Goal: Information Seeking & Learning: Learn about a topic

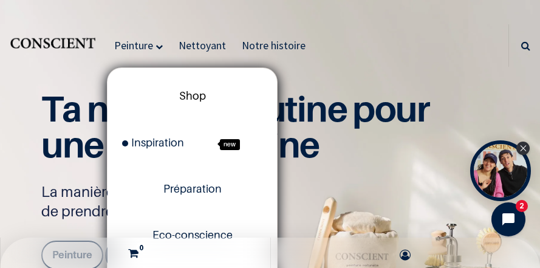
click at [202, 96] on span "Shop" at bounding box center [192, 95] width 27 height 13
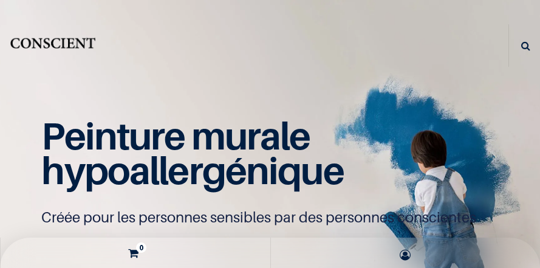
scroll to position [1, 0]
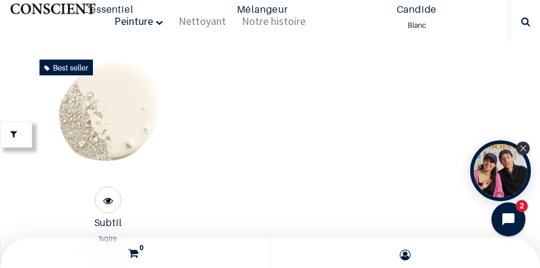
scroll to position [748, 0]
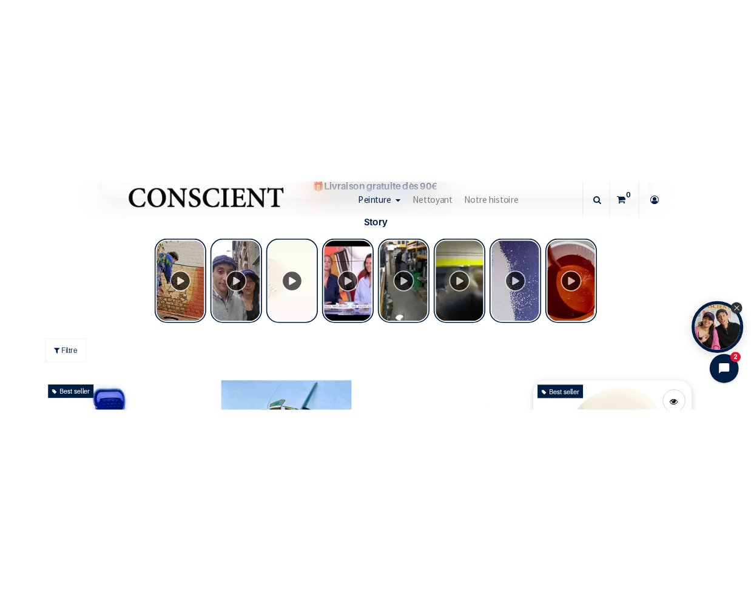
scroll to position [553, 0]
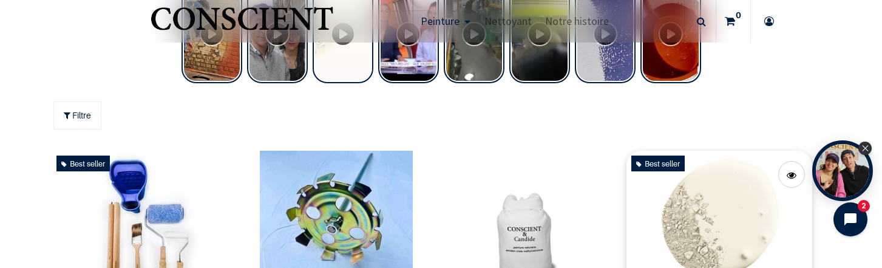
click at [539, 228] on img at bounding box center [719, 226] width 186 height 151
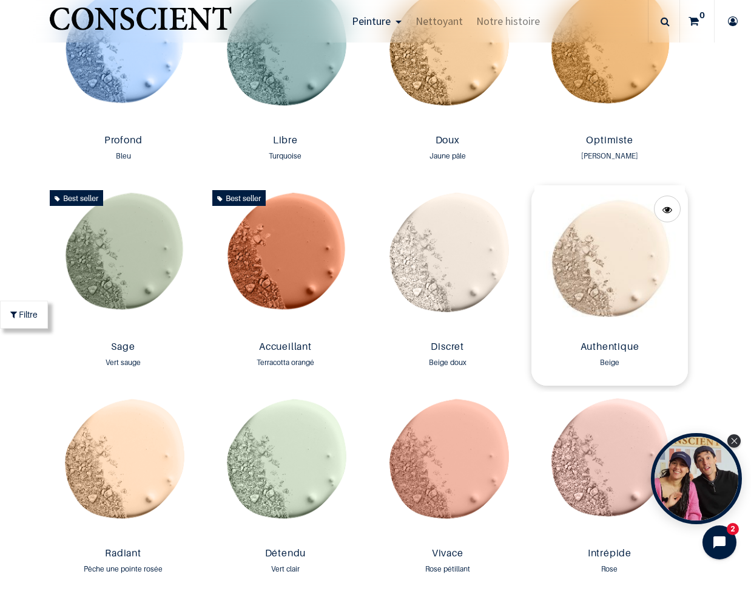
scroll to position [837, 0]
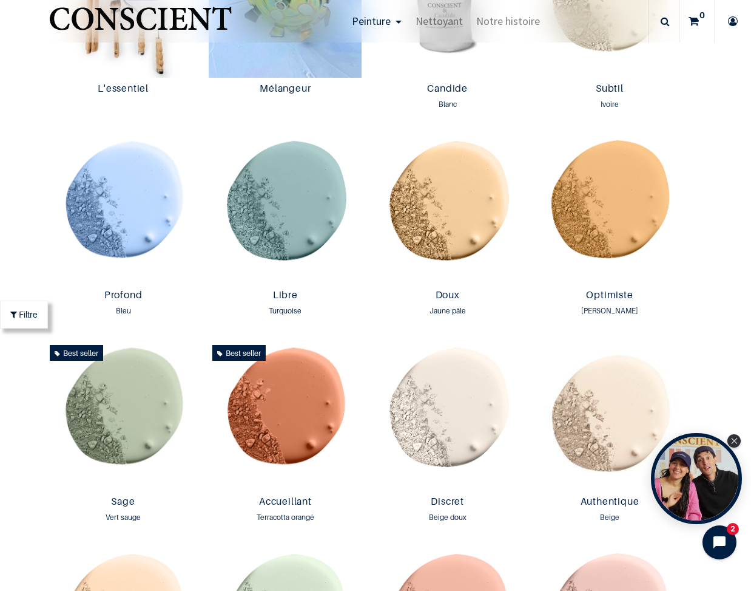
click at [203, 98] on td "Best seller L'essentiel 45,00 € 60,00 € 45,00 € 45.0 EUR" at bounding box center [123, 27] width 162 height 206
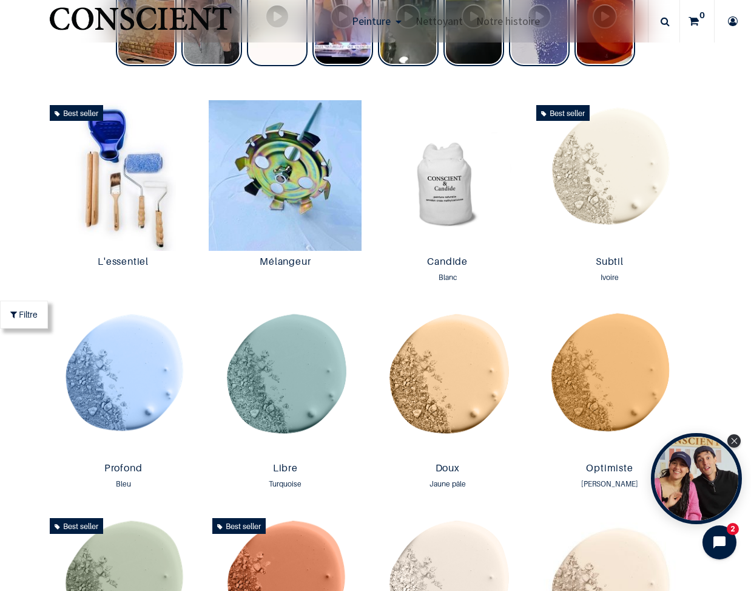
scroll to position [654, 0]
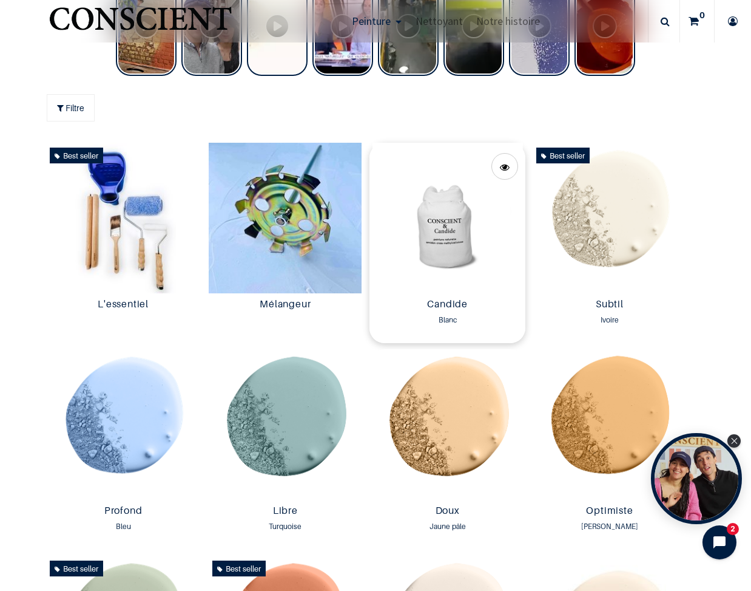
click at [464, 223] on img at bounding box center [448, 218] width 156 height 151
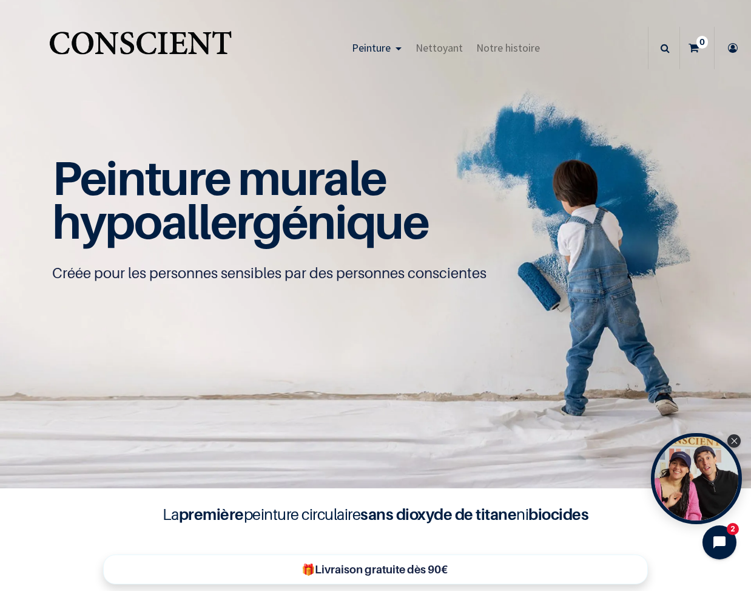
scroll to position [0, 0]
click at [442, 50] on span "Nettoyant" at bounding box center [439, 48] width 47 height 14
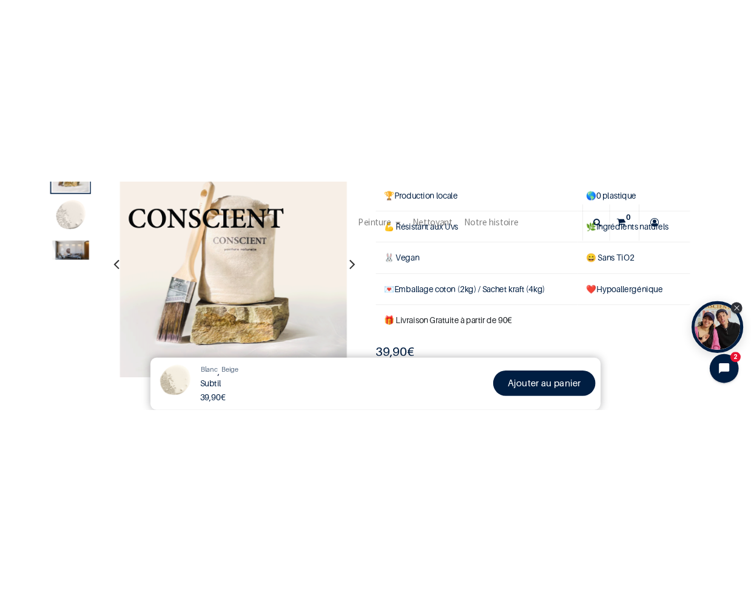
scroll to position [63, 0]
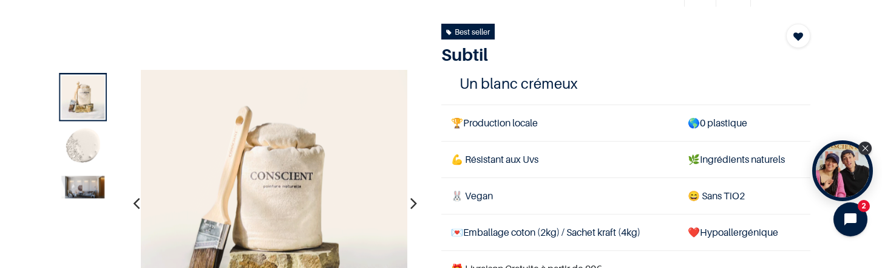
click at [91, 183] on img at bounding box center [82, 186] width 43 height 22
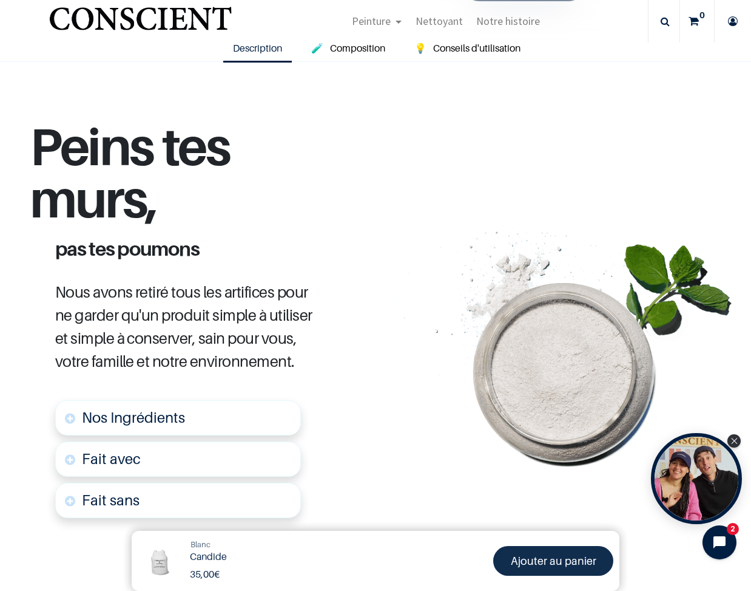
scroll to position [496, 0]
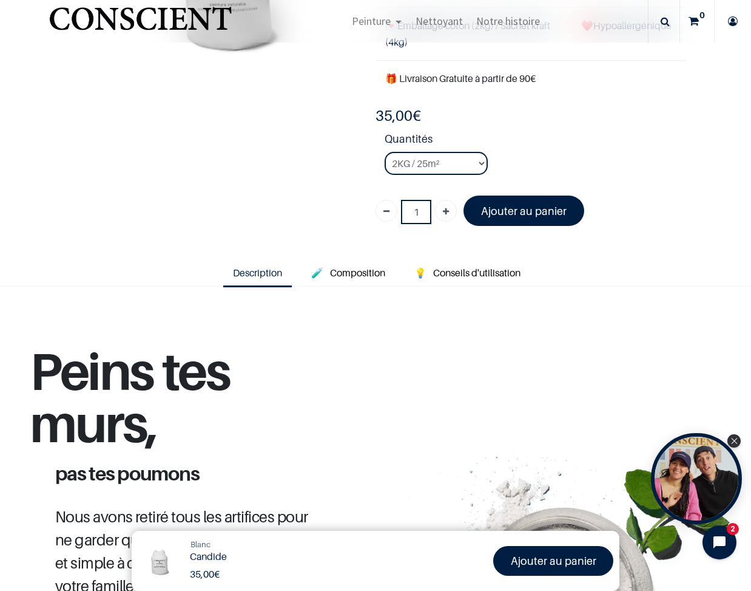
scroll to position [148, 0]
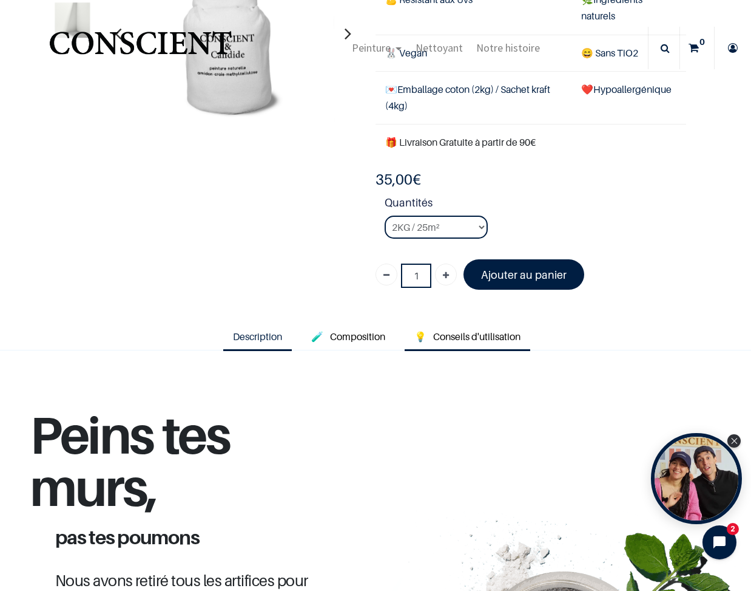
click at [494, 330] on span "Conseils d'utilisation" at bounding box center [476, 336] width 87 height 12
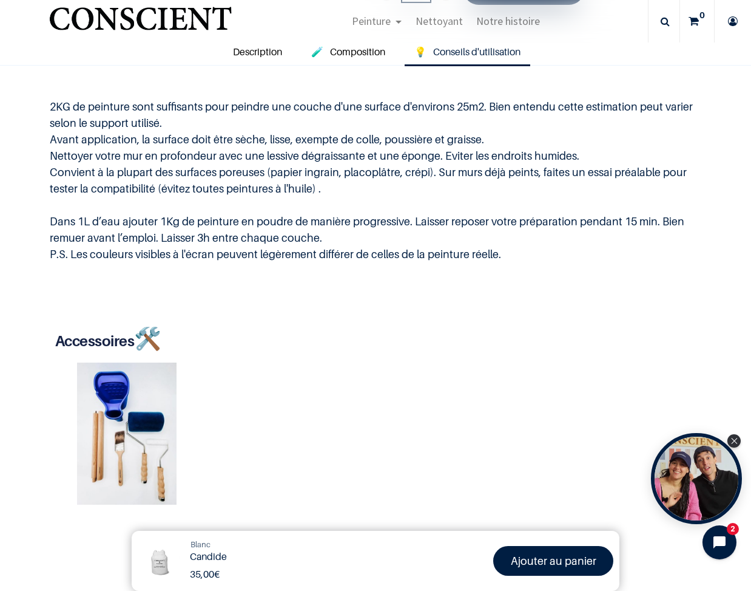
scroll to position [452, 0]
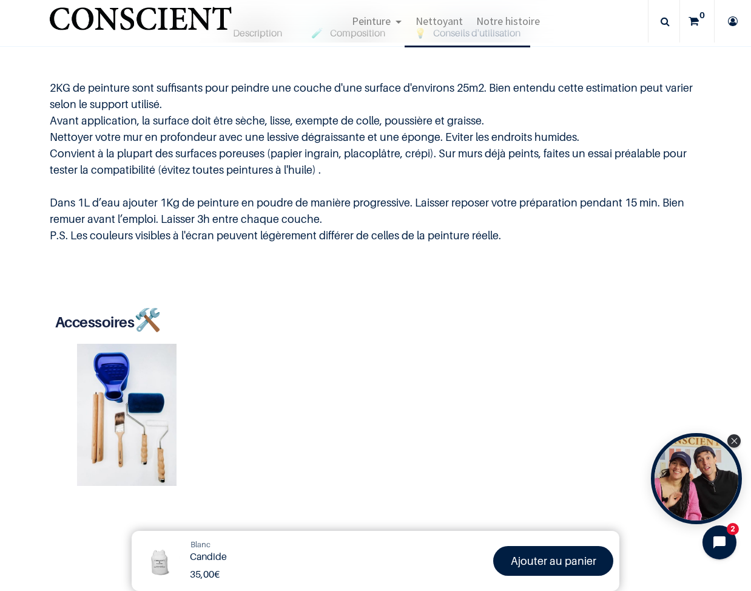
drag, startPoint x: 162, startPoint y: 212, endPoint x: 325, endPoint y: 212, distance: 162.6
click at [326, 212] on p "2KG de peinture sont suffisants pour peindre une couche d'une surface d'environ…" at bounding box center [376, 162] width 652 height 164
copy p "Laisser 3h entre chaque couche."
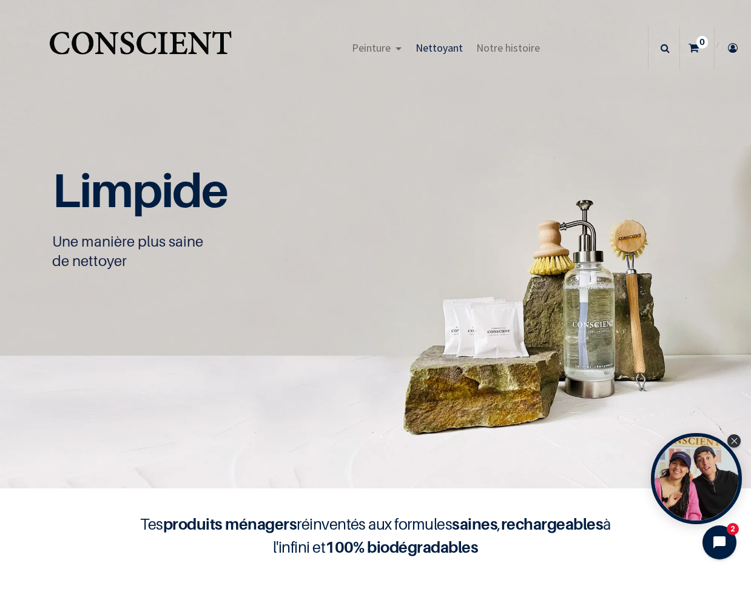
scroll to position [1, 0]
click at [500, 46] on span "Notre histoire" at bounding box center [508, 48] width 64 height 14
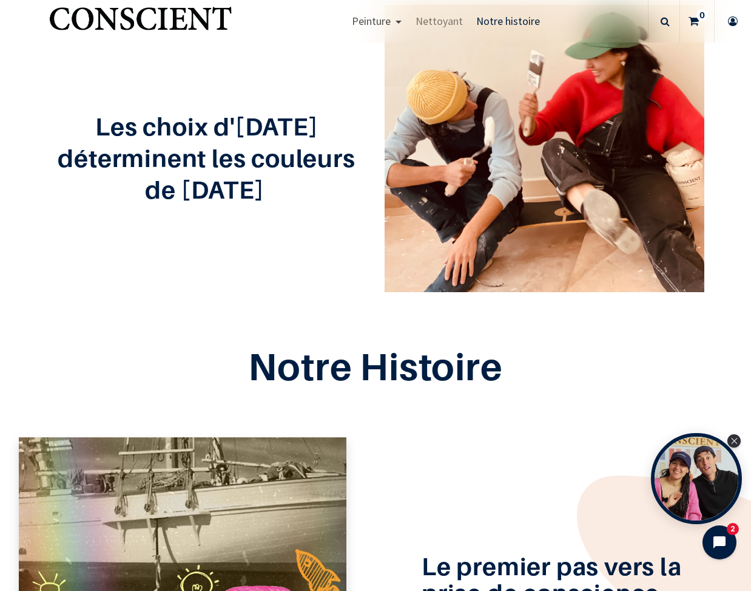
scroll to position [74, 0]
